Goal: Find specific page/section: Find specific page/section

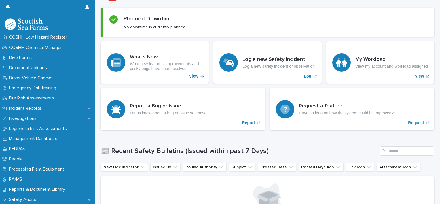
scroll to position [111, 0]
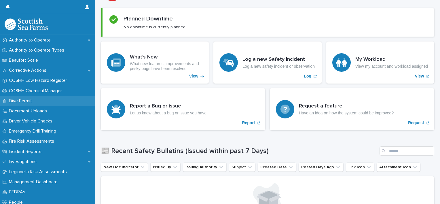
click at [23, 104] on div "Dive Permit" at bounding box center [47, 101] width 95 height 10
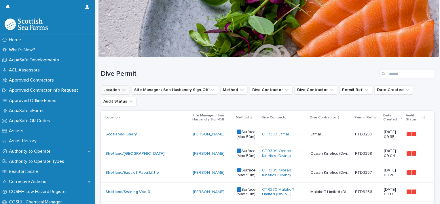
click at [122, 91] on icon "Location" at bounding box center [124, 90] width 6 height 6
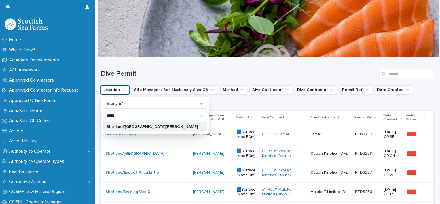
type input "*****"
click at [122, 128] on p "Shetland/[GEOGRAPHIC_DATA][PERSON_NAME]" at bounding box center [151, 127] width 91 height 4
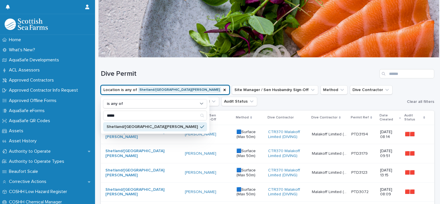
click at [209, 55] on div at bounding box center [268, 29] width 340 height 58
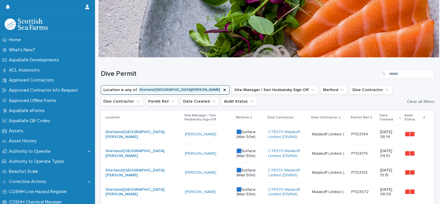
click at [185, 130] on div "[PERSON_NAME]" at bounding box center [208, 133] width 47 height 9
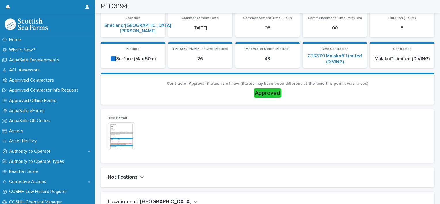
scroll to position [100, 0]
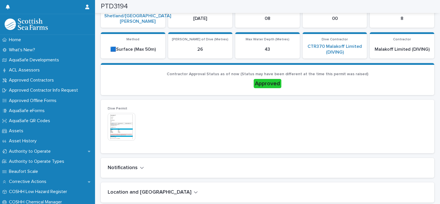
click at [115, 131] on img at bounding box center [122, 127] width 28 height 28
